Goal: Task Accomplishment & Management: Complete application form

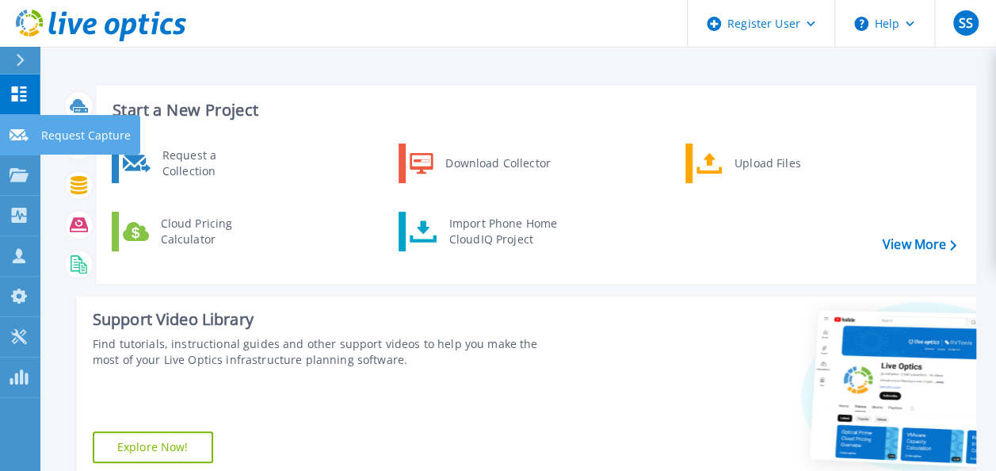
click at [43, 122] on p "Request Capture" at bounding box center [86, 135] width 90 height 41
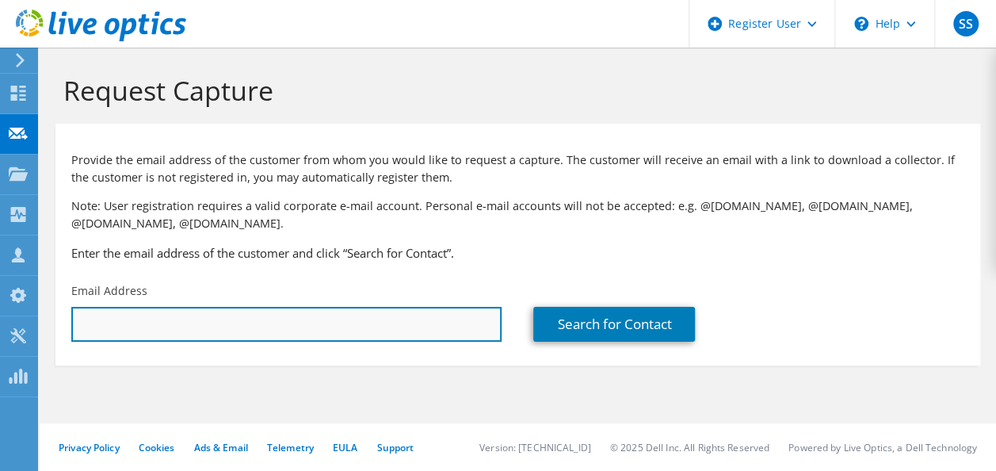
click at [234, 339] on input "text" at bounding box center [286, 324] width 430 height 35
paste input "daniel@amcfoam.com"
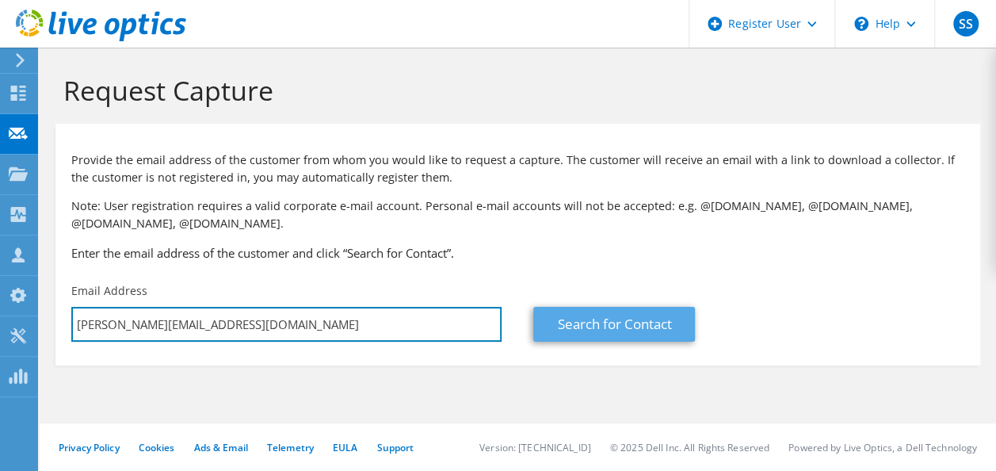
type input "daniel@amcfoam.com"
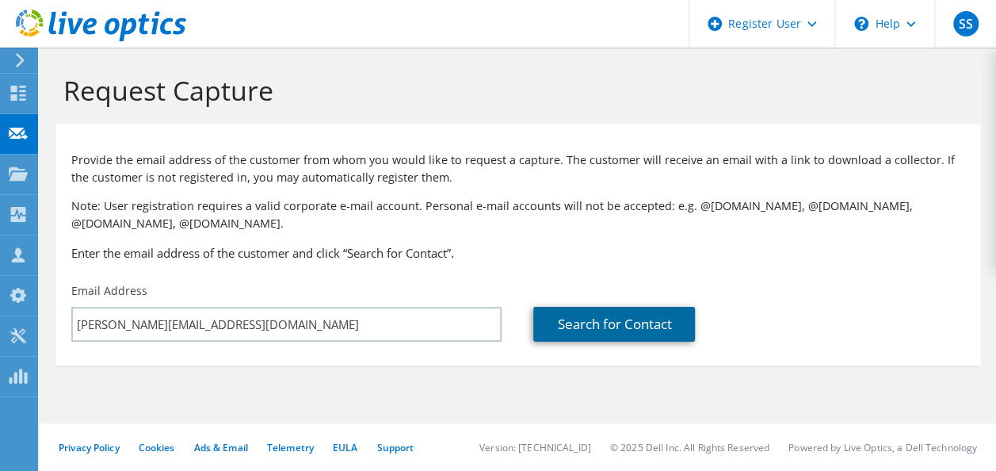
click at [553, 321] on link "Search for Contact" at bounding box center [614, 324] width 162 height 35
type input "AMC FOAM TECHNOLOGIES INC."
type input "Daniel"
type input "Amaral"
type input "Canada"
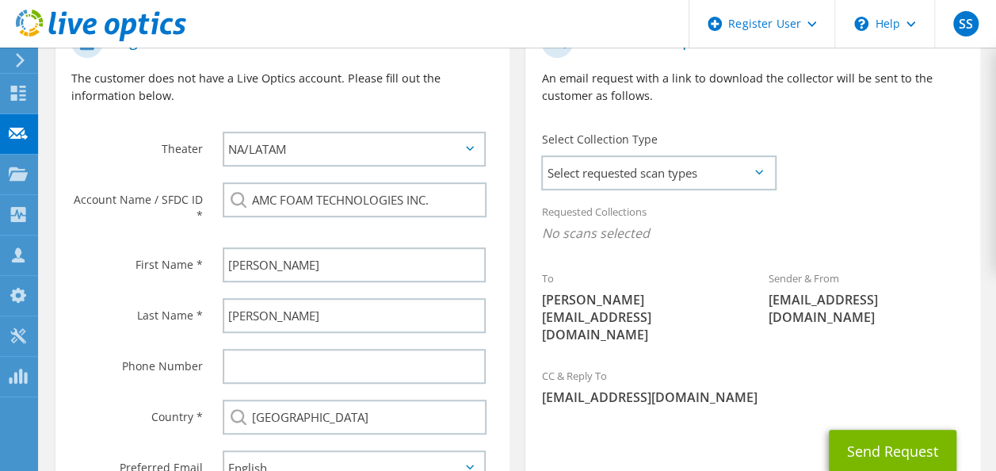
scroll to position [372, 0]
click at [683, 174] on span "Select requested scan types" at bounding box center [658, 172] width 231 height 32
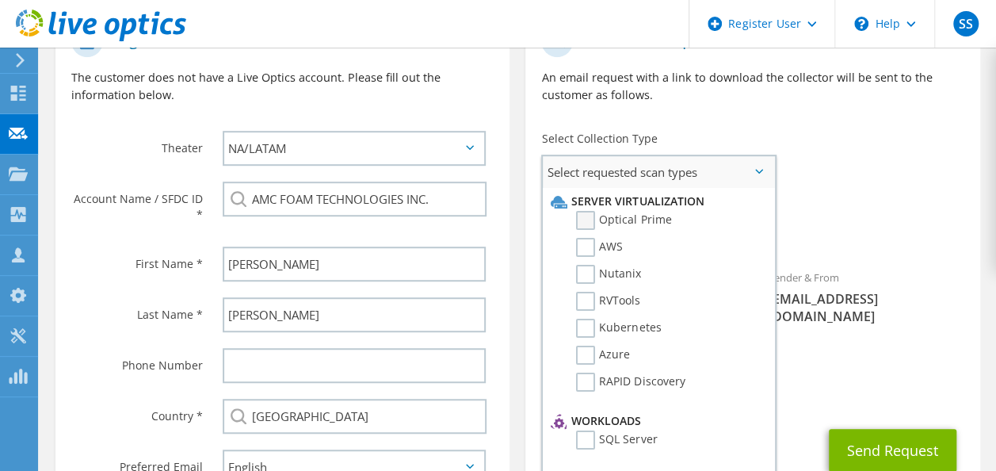
click at [626, 217] on label "Optical Prime" at bounding box center [623, 220] width 95 height 19
click at [0, 0] on input "Optical Prime" at bounding box center [0, 0] width 0 height 0
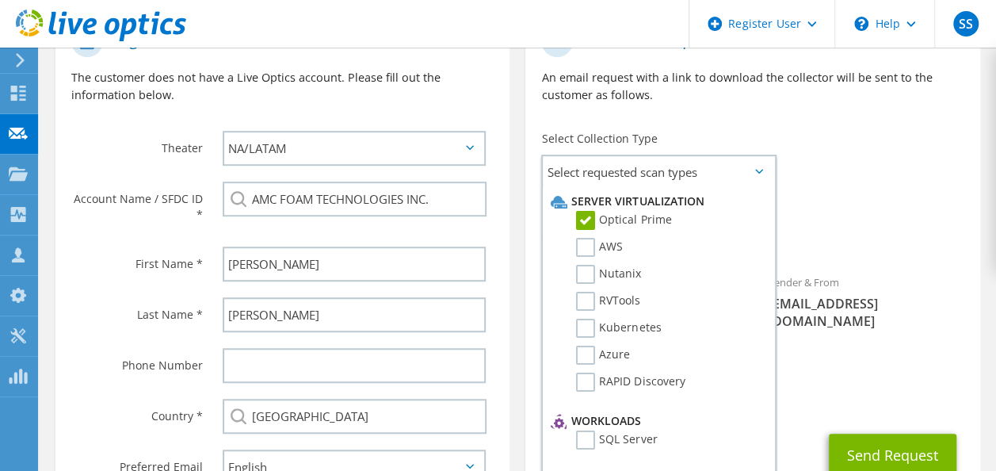
click at [890, 288] on div "Sender & From liveoptics@liveoptics.com" at bounding box center [866, 301] width 227 height 72
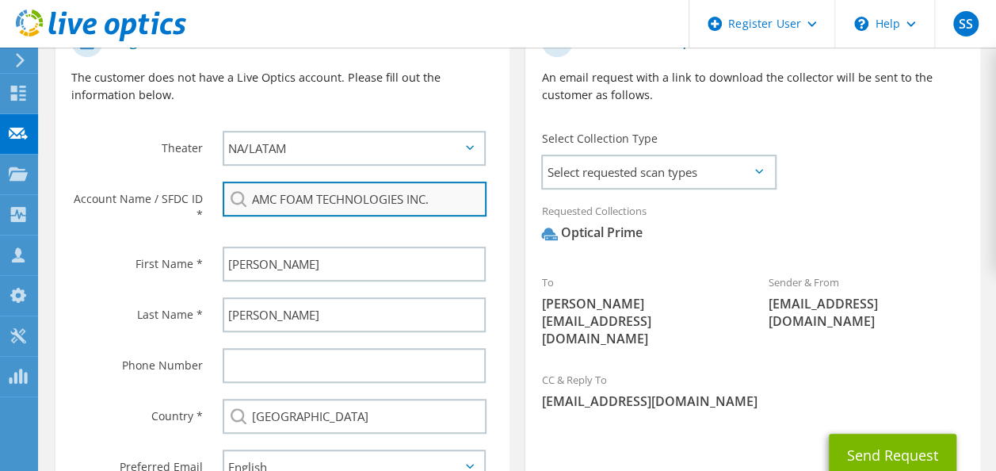
click at [335, 200] on input "AMC FOAM TECHNOLOGIES INC." at bounding box center [355, 198] width 264 height 35
click at [400, 204] on input "AMC FOAM TECHNOLOGIES INC." at bounding box center [355, 198] width 264 height 35
click at [475, 209] on input "AMC FOAM TECHNOLOGIES INC." at bounding box center [355, 198] width 264 height 35
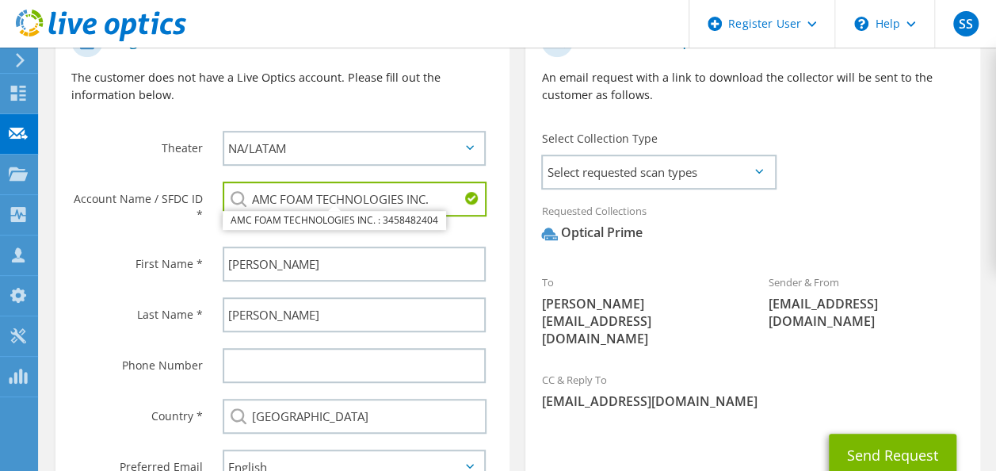
type input "AMC FOAM TECHNOLOGIES INC."
click at [580, 260] on div "Requested Collections No scans selected Optical Prime" at bounding box center [752, 229] width 454 height 71
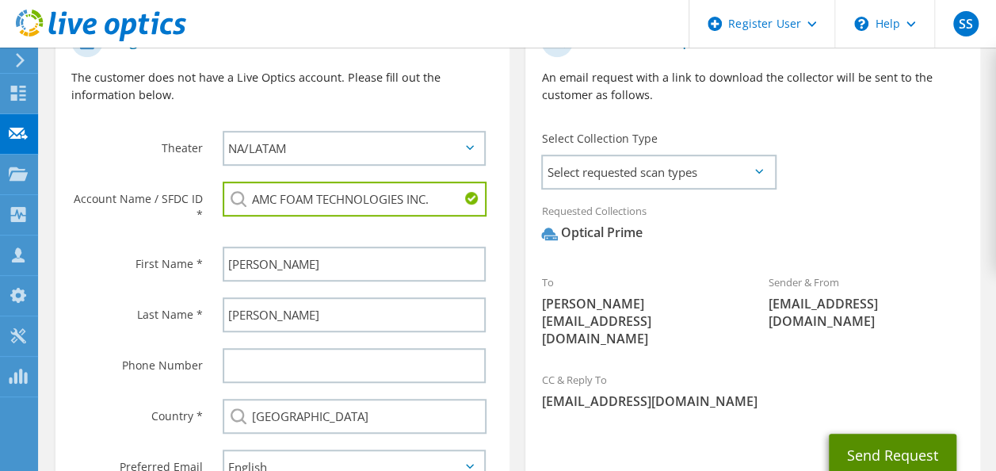
click at [897, 433] on button "Send Request" at bounding box center [893, 454] width 128 height 43
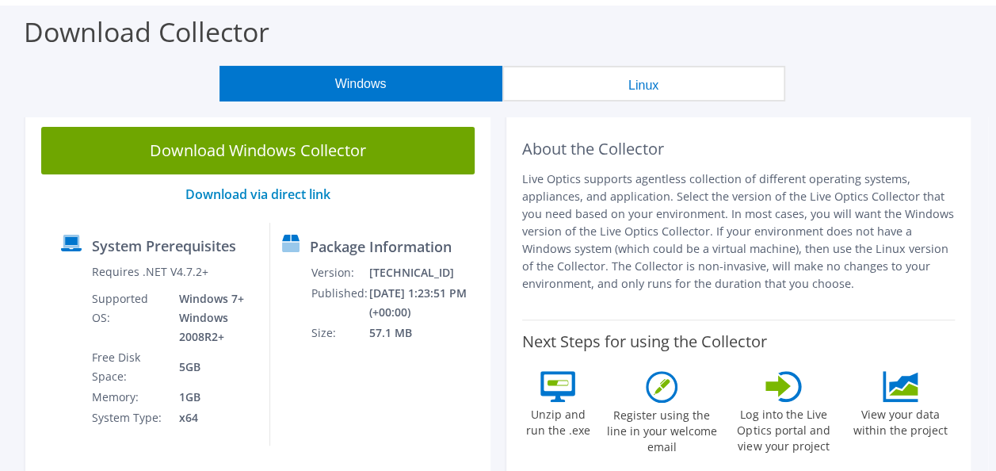
scroll to position [58, 0]
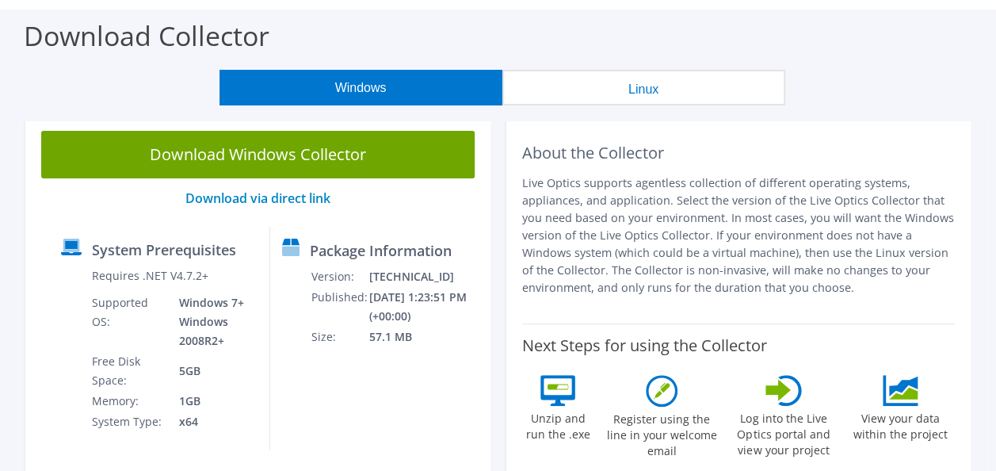
click at [593, 94] on button "Linux" at bounding box center [643, 88] width 283 height 36
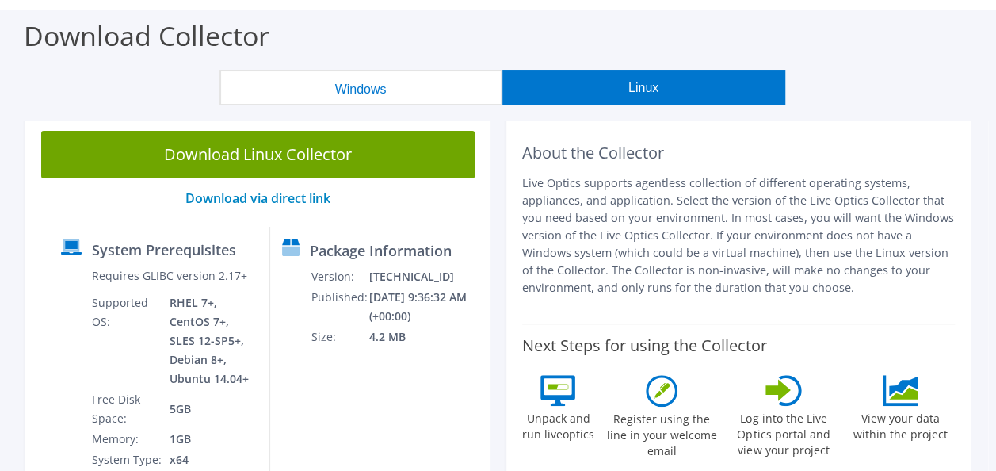
click at [421, 84] on button "Windows" at bounding box center [360, 88] width 283 height 36
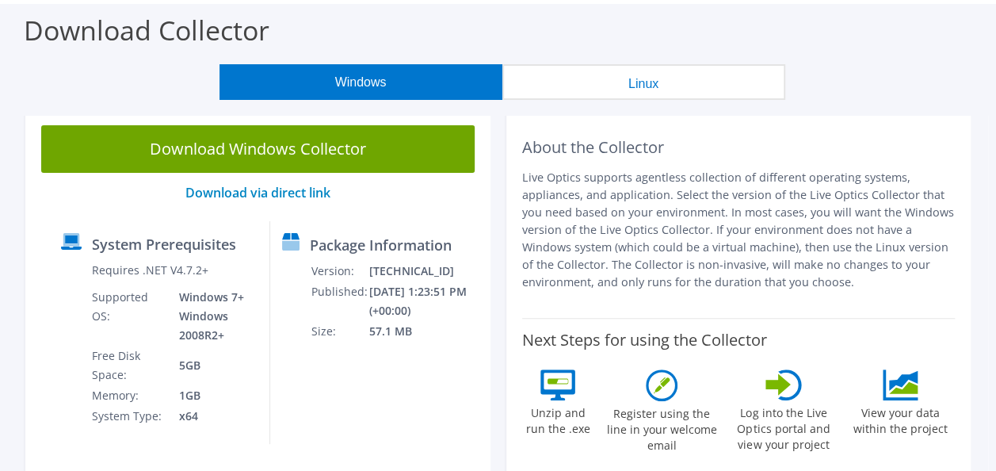
scroll to position [63, 0]
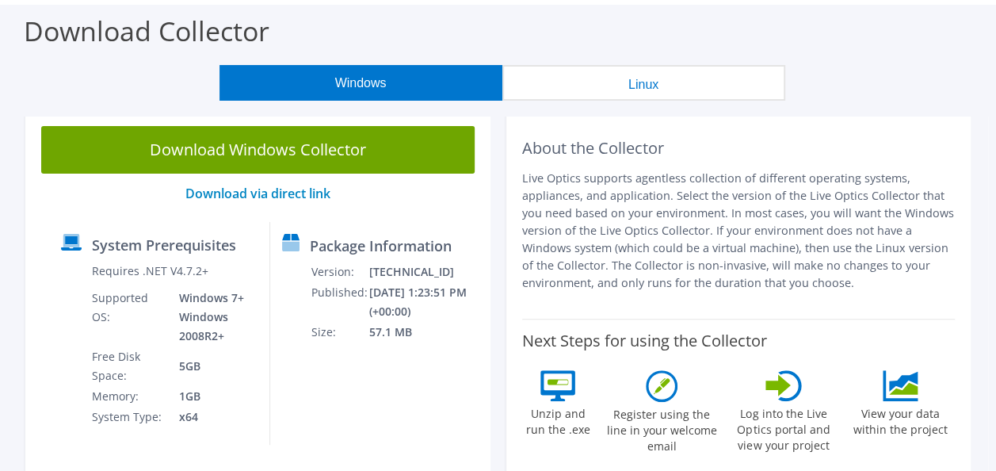
click at [220, 292] on td "Windows 7+ Windows 2008R2+" at bounding box center [212, 317] width 90 height 59
drag, startPoint x: 220, startPoint y: 292, endPoint x: 394, endPoint y: 358, distance: 186.5
click at [394, 342] on td "57.1 MB" at bounding box center [425, 332] width 115 height 21
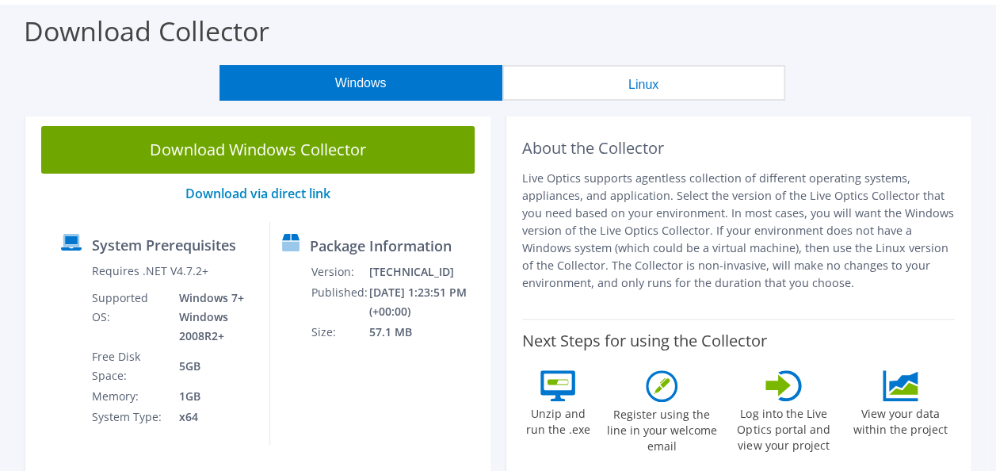
click at [726, 32] on div "Download Collector" at bounding box center [498, 35] width 980 height 60
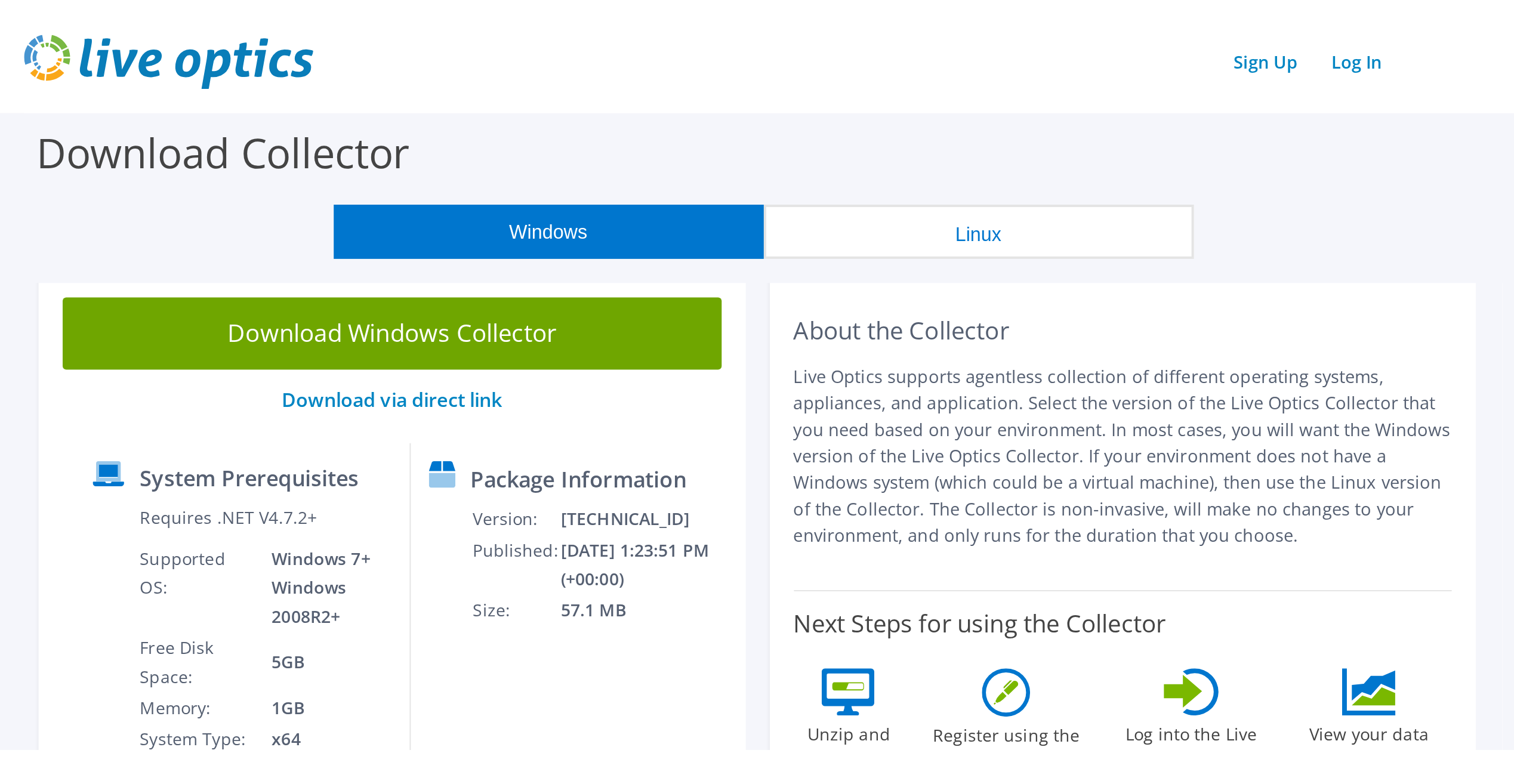
scroll to position [0, 0]
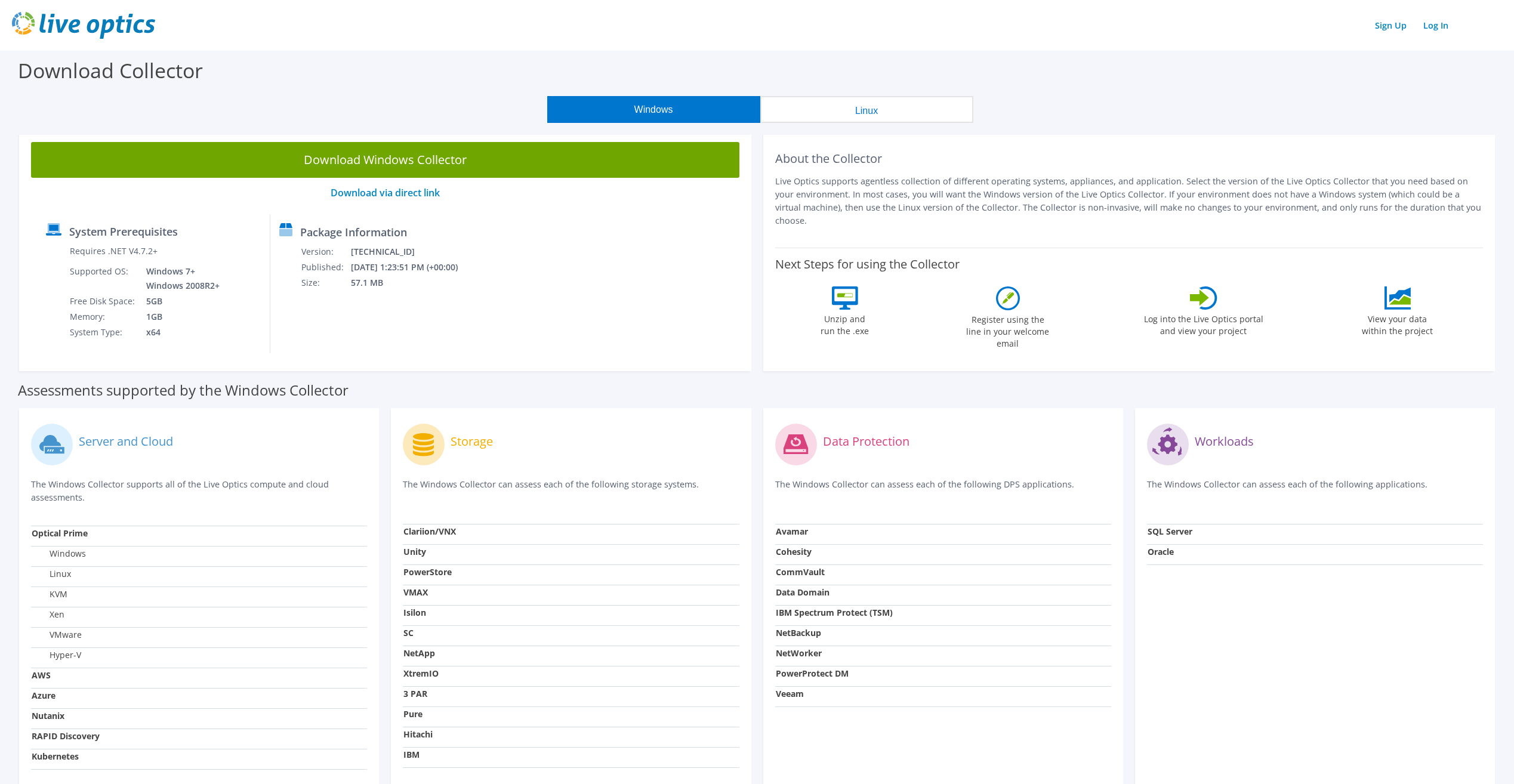
drag, startPoint x: 1107, startPoint y: 108, endPoint x: 1198, endPoint y: 102, distance: 91.2
click at [749, 108] on div "Windows Linux" at bounding box center [760, 110] width 1496 height 27
